Goal: Task Accomplishment & Management: Manage account settings

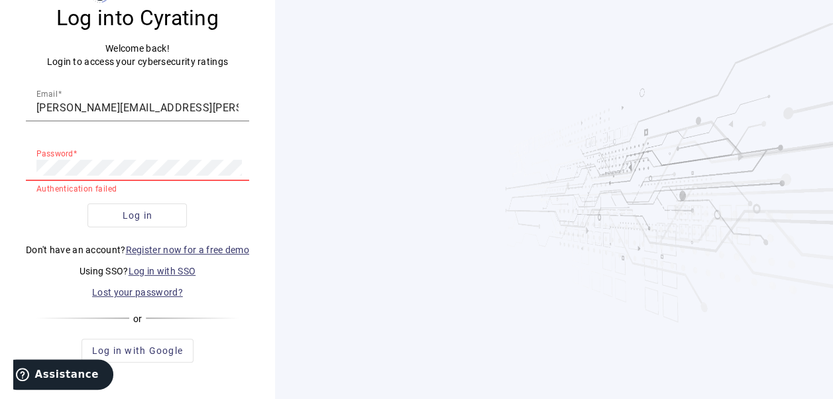
scroll to position [54, 0]
click at [333, 246] on div at bounding box center [554, 172] width 558 height 453
click at [156, 290] on link "Lost your password?" at bounding box center [137, 291] width 91 height 11
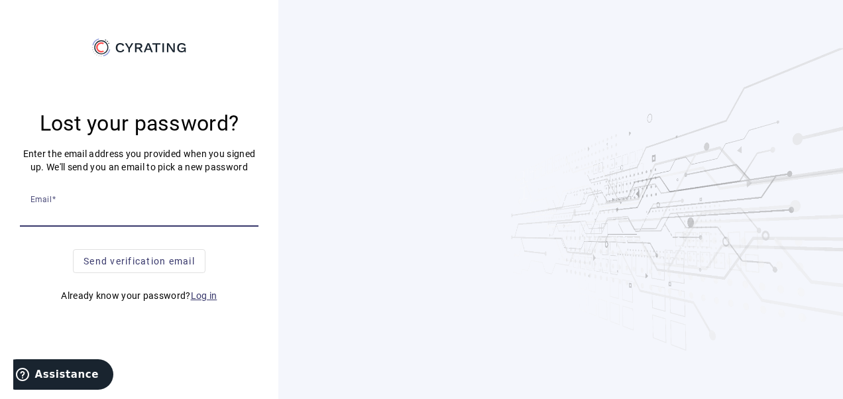
click at [126, 215] on input "Email" at bounding box center [138, 213] width 217 height 16
type input "[PERSON_NAME][EMAIL_ADDRESS][PERSON_NAME][DOMAIN_NAME]"
click at [132, 258] on span "Send verification email" at bounding box center [138, 260] width 111 height 13
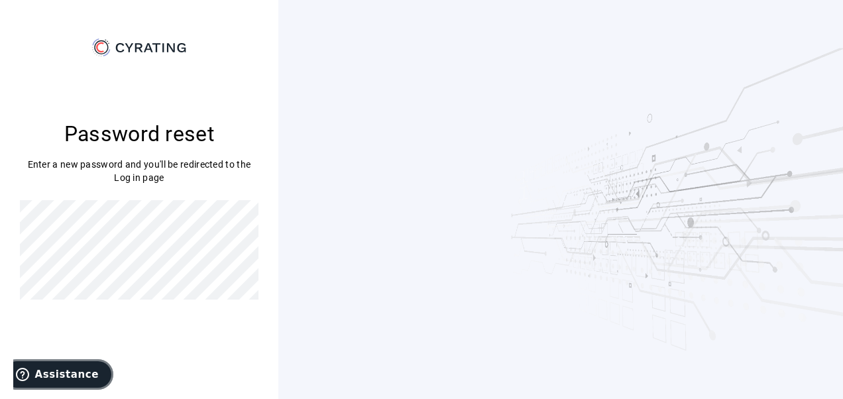
drag, startPoint x: 68, startPoint y: 368, endPoint x: 92, endPoint y: 327, distance: 47.3
click html "Assistance"
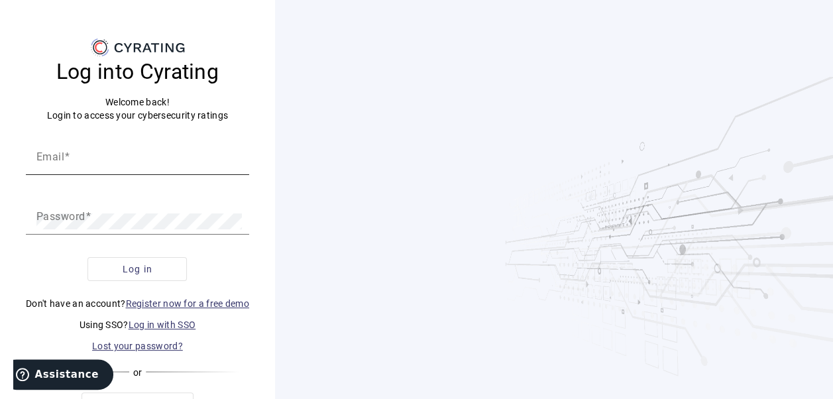
click at [105, 166] on input "Email" at bounding box center [137, 162] width 202 height 16
type input "[PERSON_NAME][EMAIL_ADDRESS][PERSON_NAME][DOMAIN_NAME]"
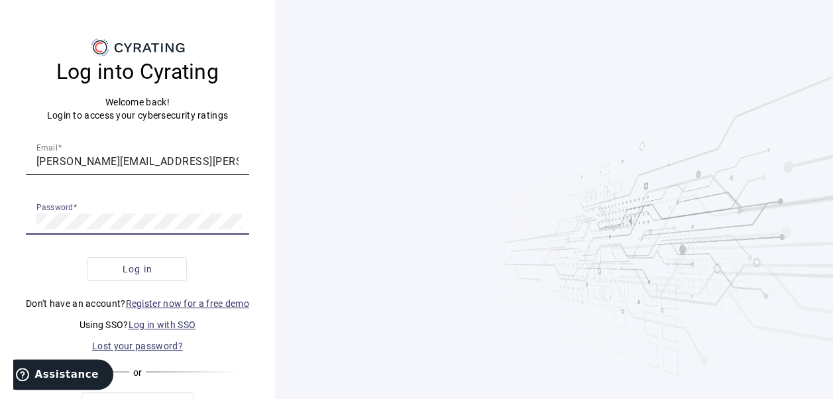
click at [87, 257] on button "Log in" at bounding box center [136, 269] width 99 height 24
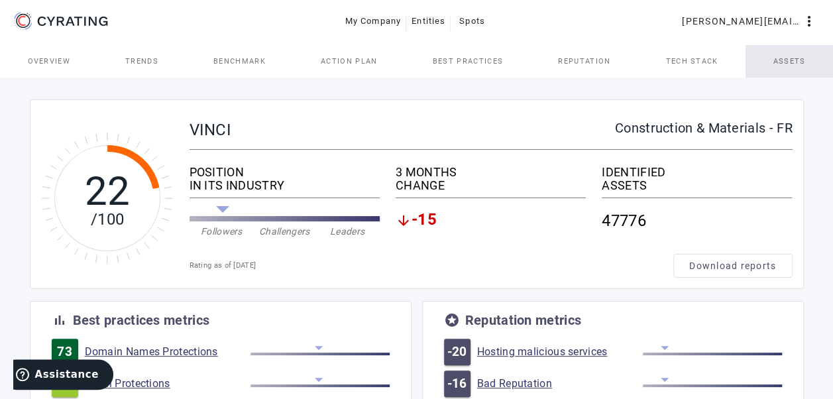
click at [801, 72] on span "Assets" at bounding box center [789, 61] width 32 height 32
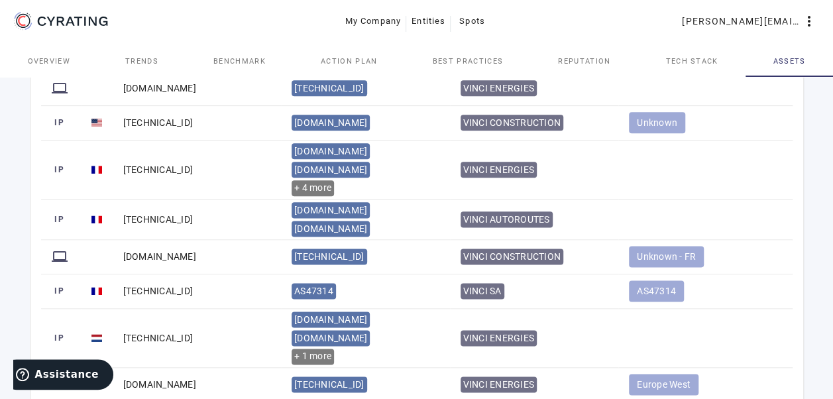
scroll to position [919, 0]
